Goal: Task Accomplishment & Management: Manage account settings

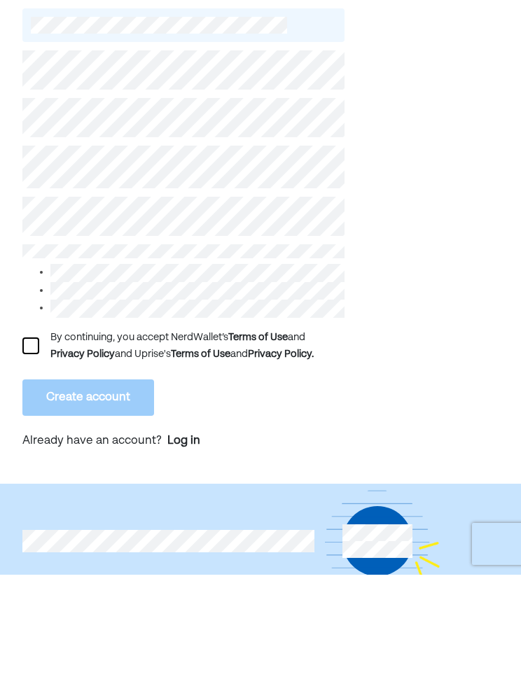
click at [42, 440] on div "By continuing, you accept NerdWallet’s Terms of Use and Privacy Policy and Upri…" at bounding box center [183, 457] width 322 height 34
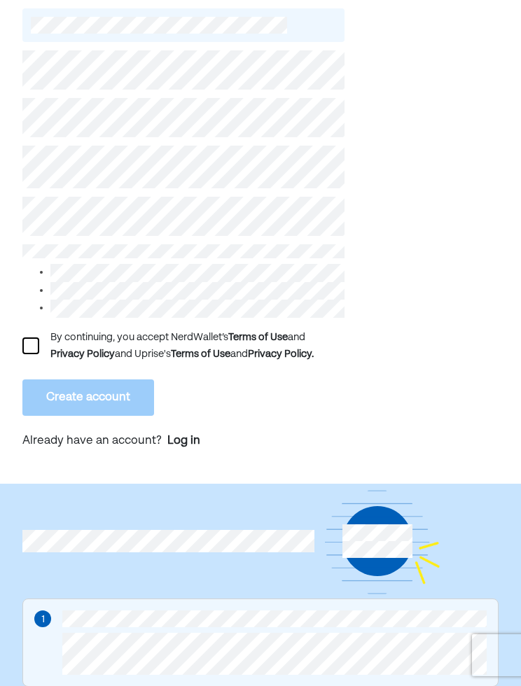
click at [35, 353] on div at bounding box center [30, 345] width 17 height 17
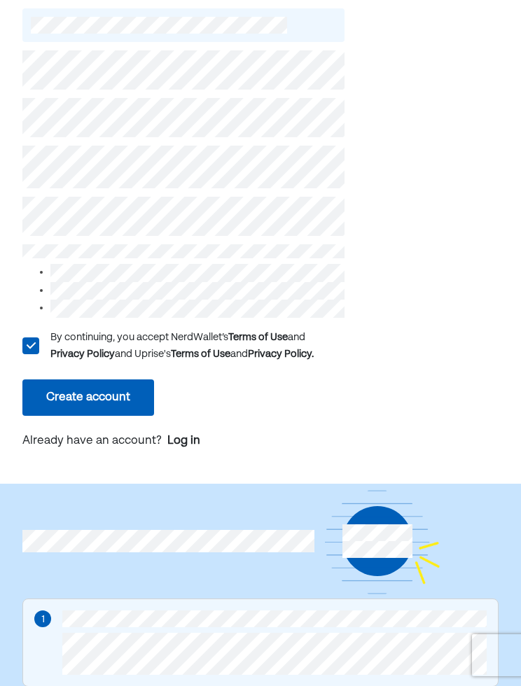
click at [90, 397] on button "Create account" at bounding box center [88, 397] width 132 height 36
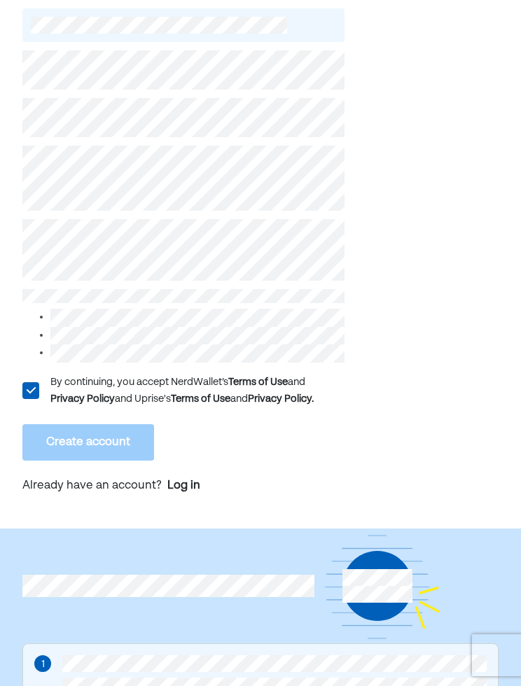
scroll to position [111, 0]
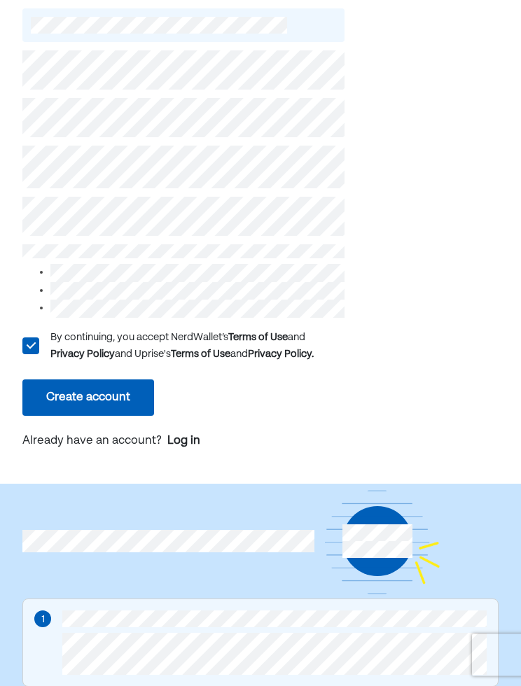
click at [129, 407] on button "Create account" at bounding box center [88, 398] width 132 height 36
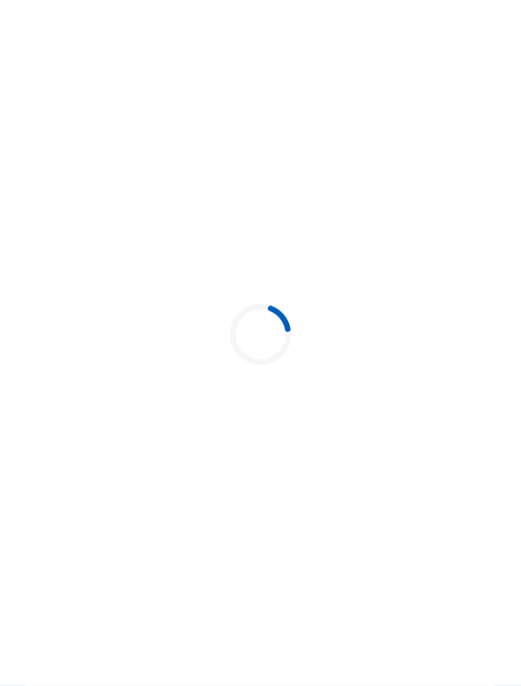
scroll to position [111, 0]
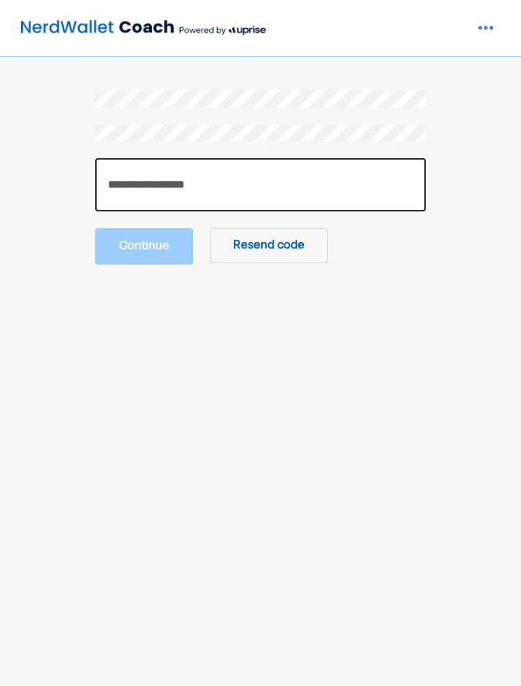
click at [333, 182] on input "number" at bounding box center [260, 184] width 331 height 53
click at [299, 182] on input "number" at bounding box center [260, 184] width 331 height 53
paste input "******"
type input "******"
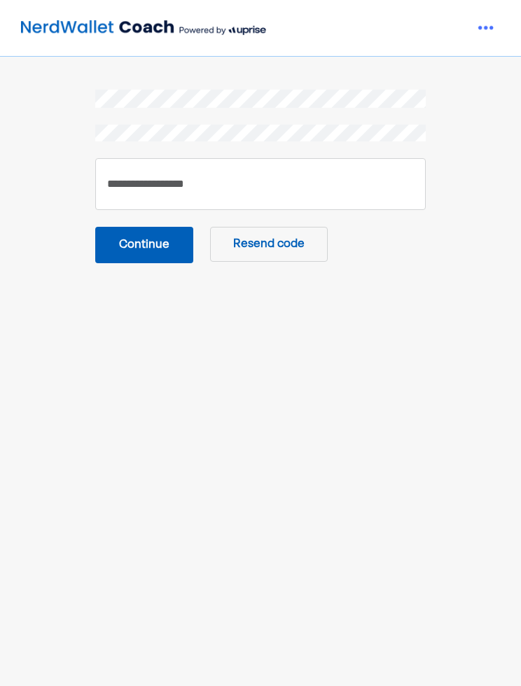
click at [157, 243] on button "Continue" at bounding box center [144, 245] width 98 height 36
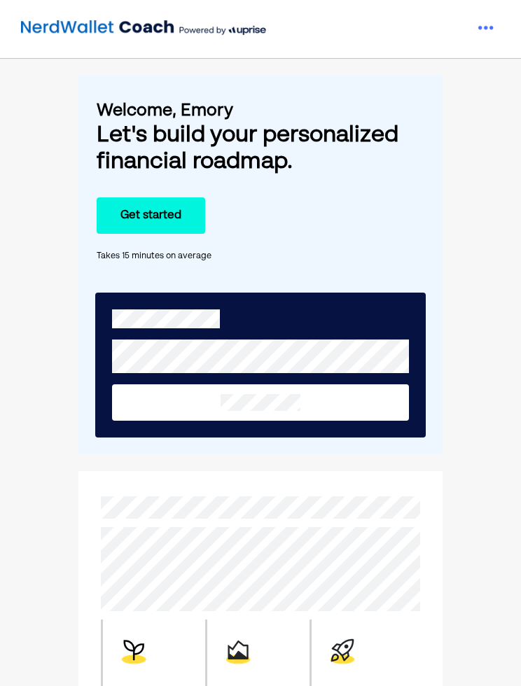
click at [485, 27] on img at bounding box center [486, 28] width 28 height 28
click at [444, 59] on div "Settings" at bounding box center [433, 60] width 45 height 17
